Goal: Information Seeking & Learning: Learn about a topic

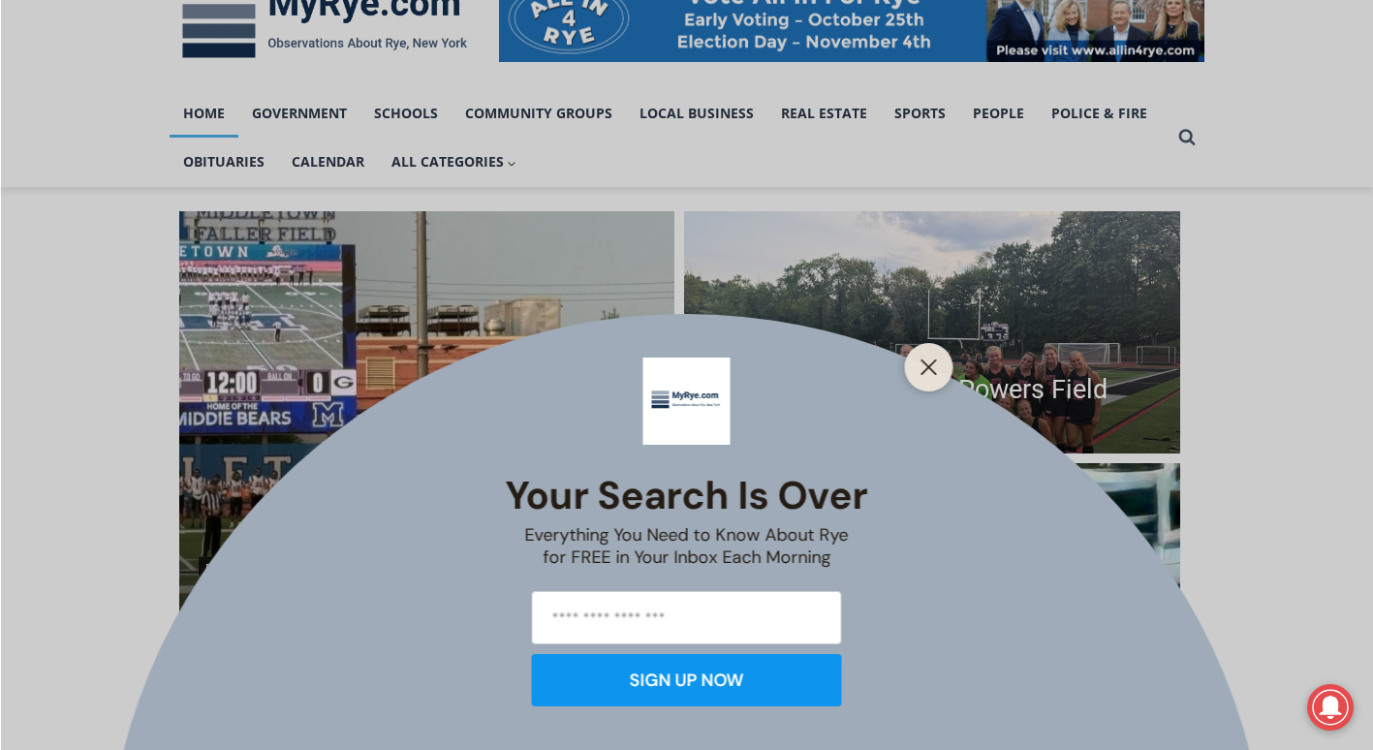
scroll to position [446, 0]
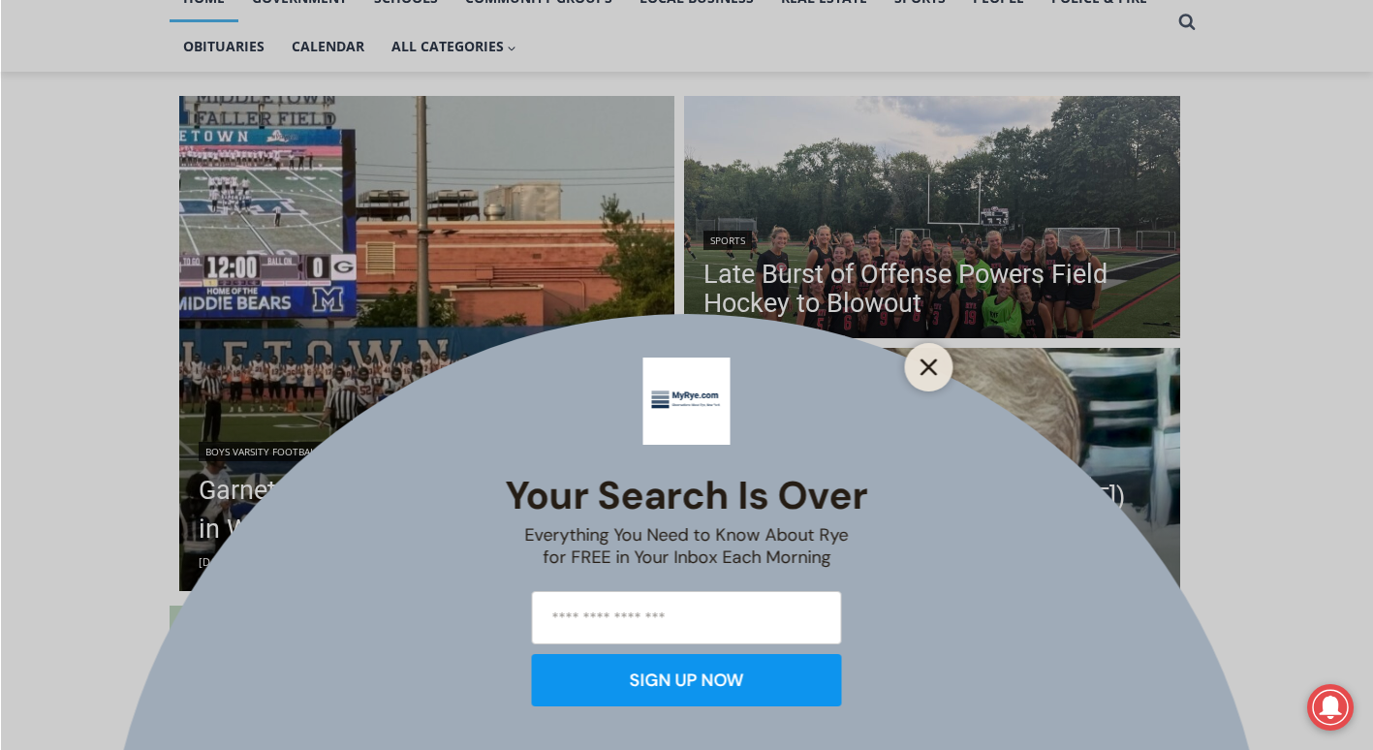
click at [931, 369] on line "Close" at bounding box center [928, 367] width 14 height 14
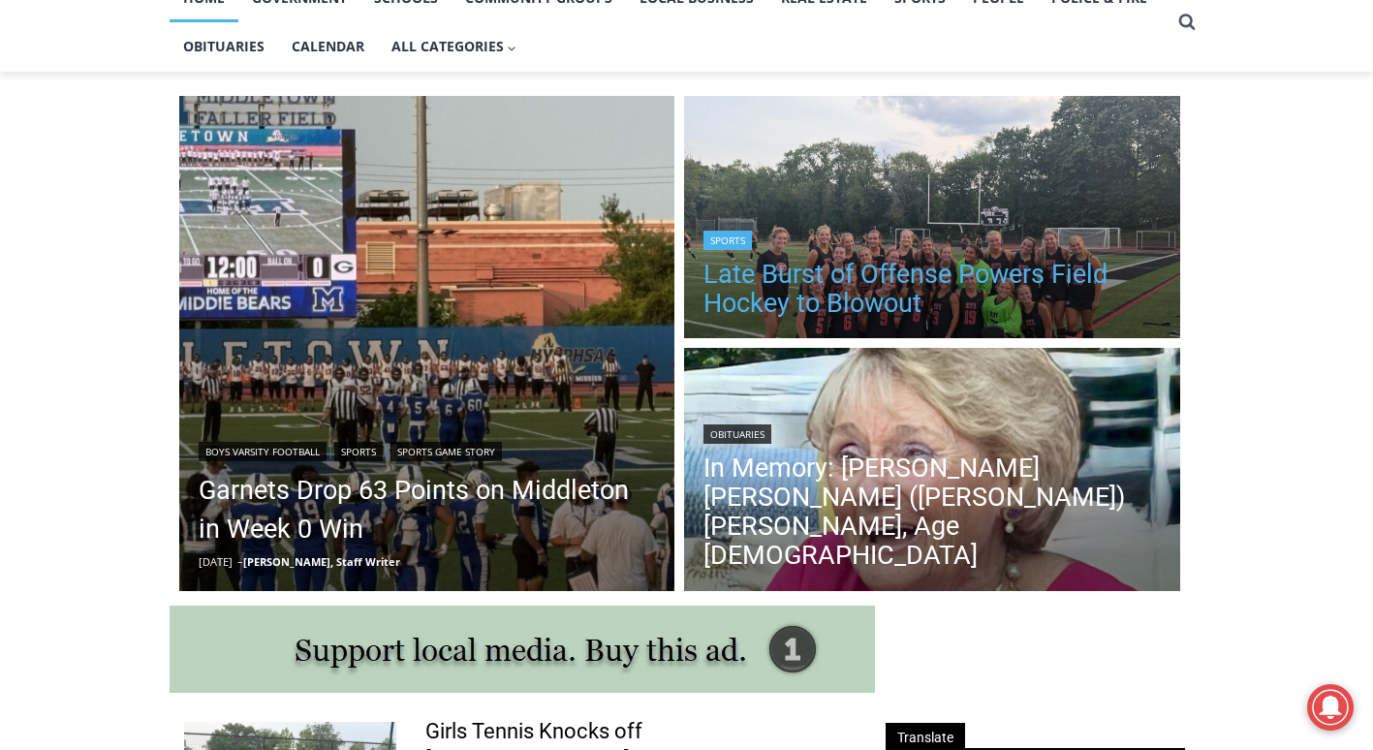
click at [1009, 273] on link "Late Burst of Offense Powers Field Hockey to Blowout" at bounding box center [931, 289] width 457 height 58
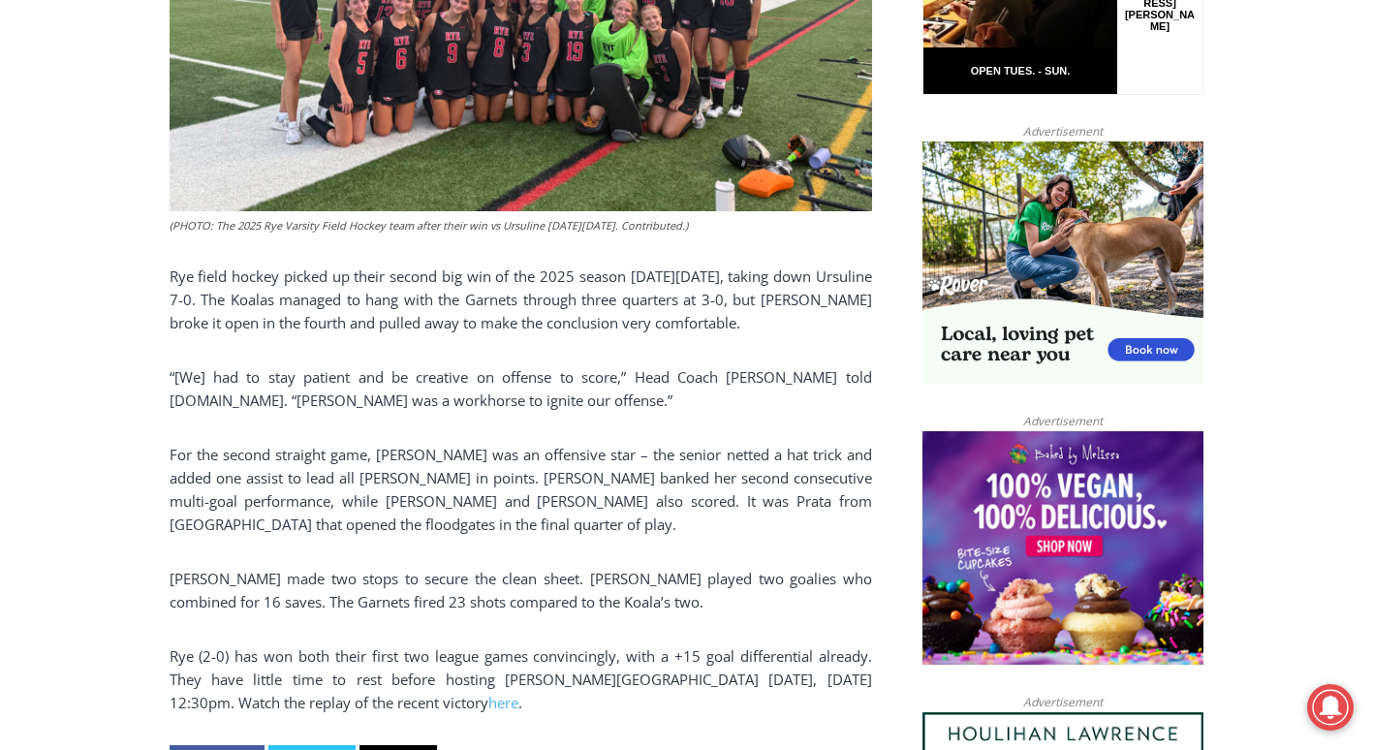
scroll to position [1228, 0]
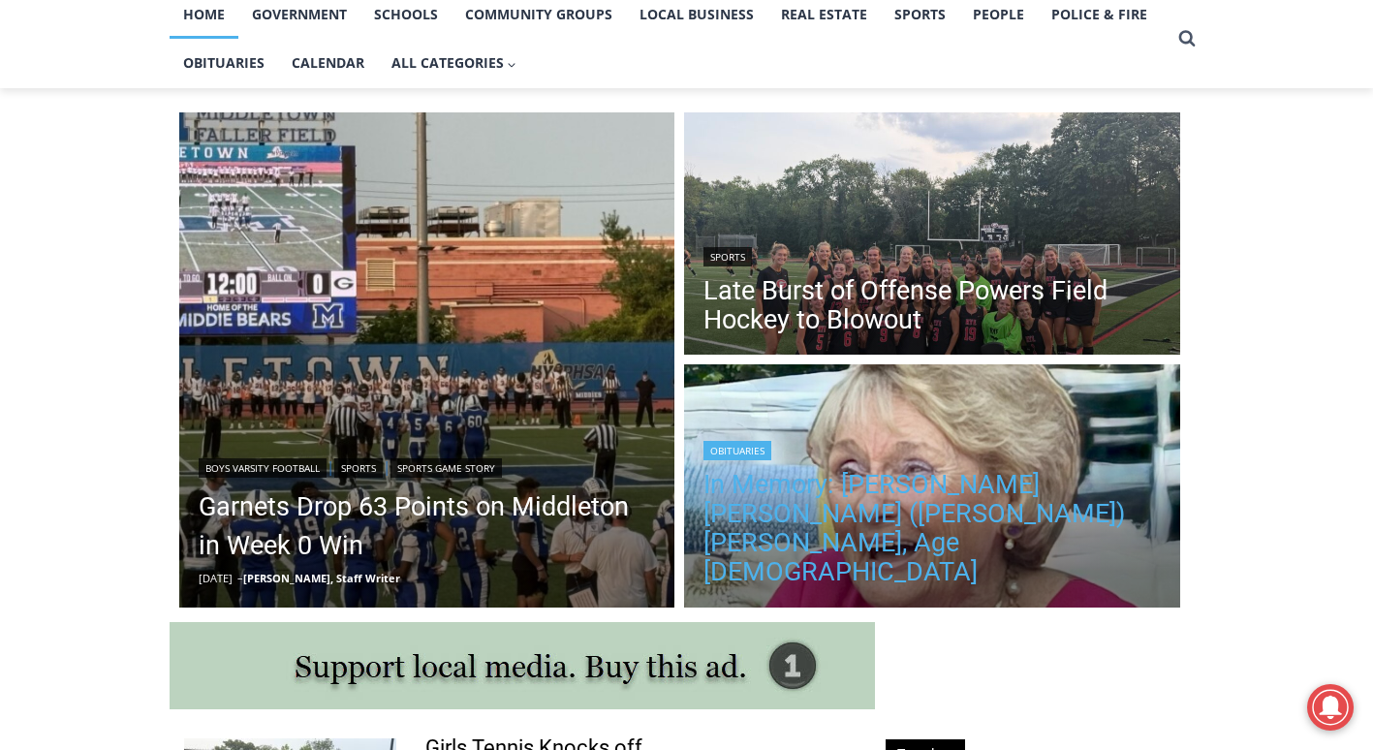
click at [938, 561] on link "In Memory: [PERSON_NAME] [PERSON_NAME] ([PERSON_NAME]) [PERSON_NAME], Age [DEMO…" at bounding box center [931, 528] width 457 height 116
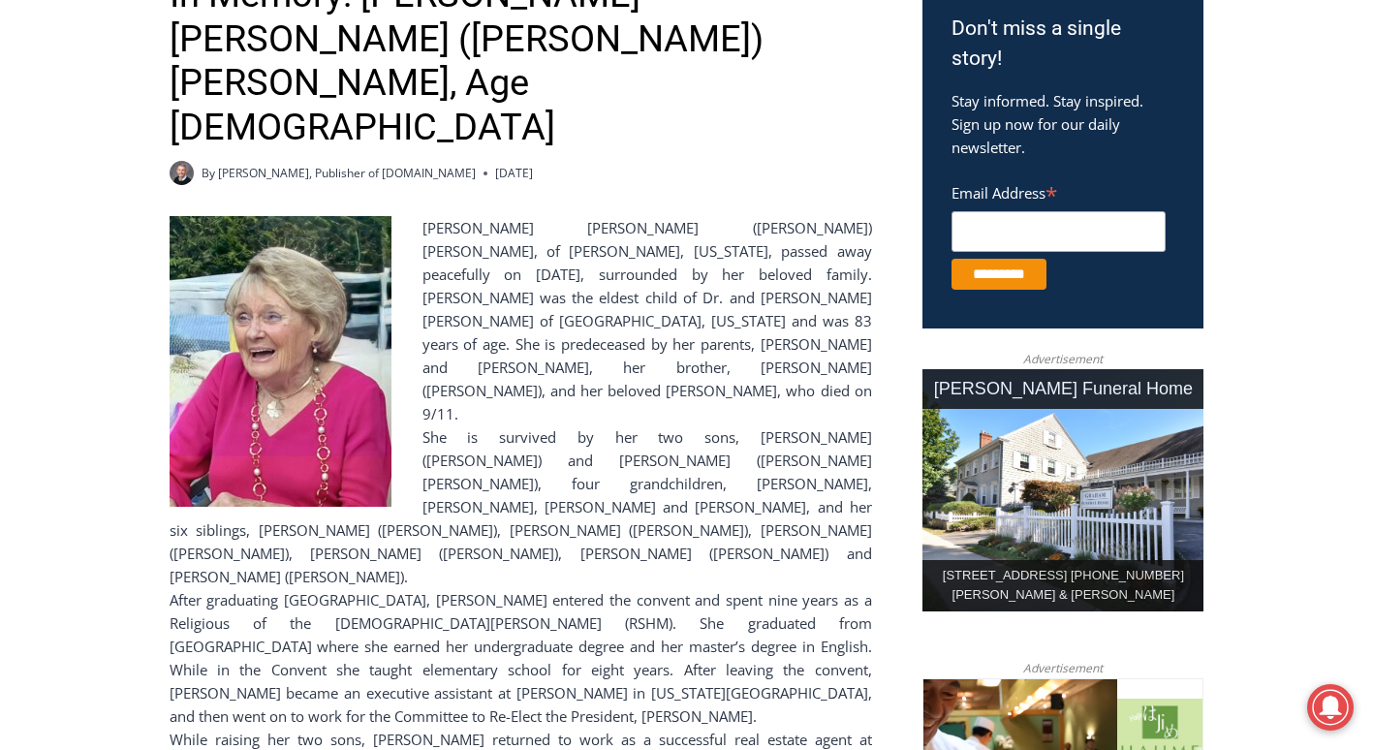
scroll to position [1312, 0]
